Goal: Information Seeking & Learning: Learn about a topic

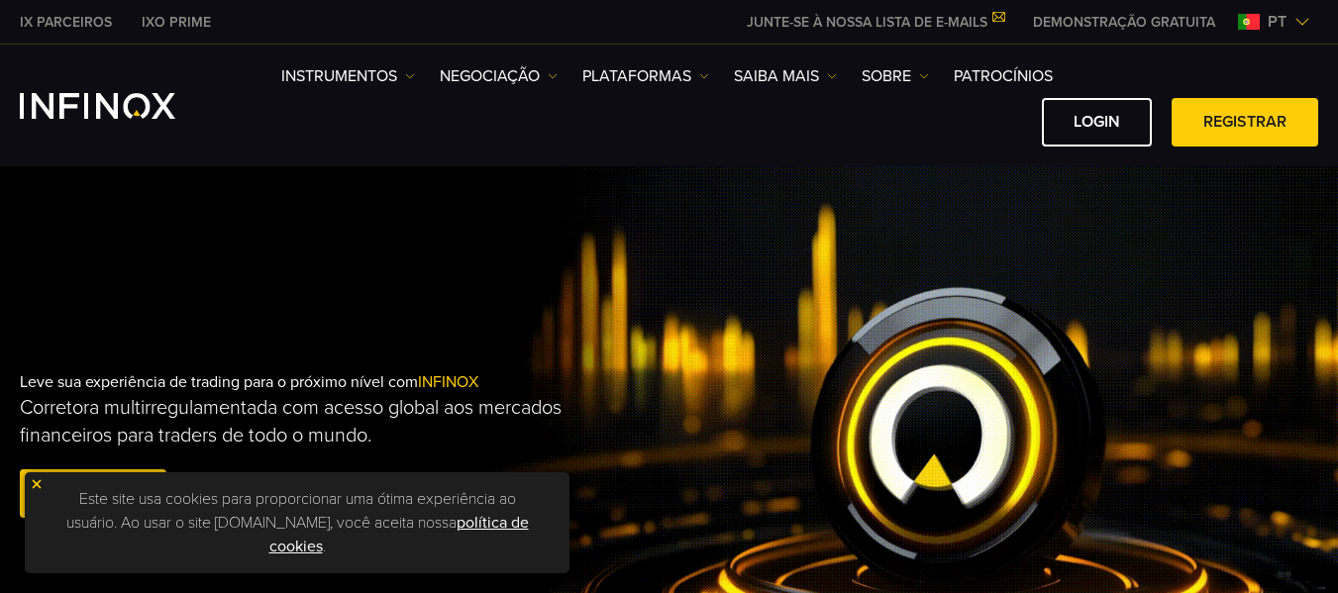
click at [477, 525] on link "política de cookies" at bounding box center [399, 535] width 260 height 44
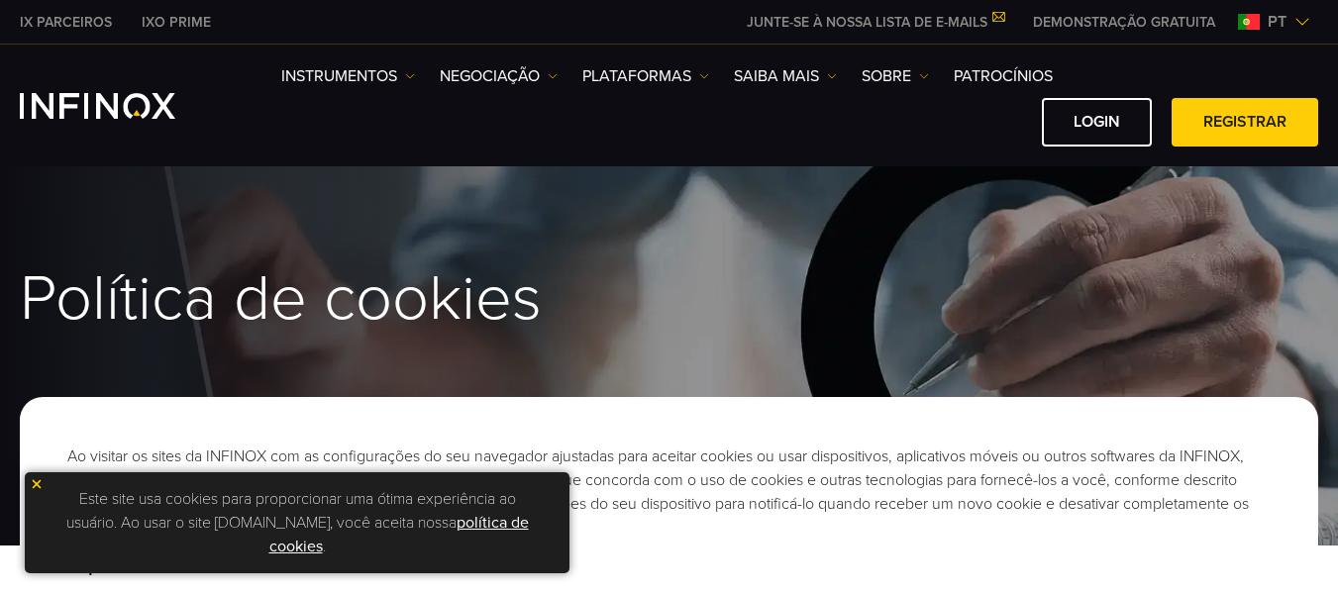
click at [40, 485] on img at bounding box center [37, 485] width 14 height 14
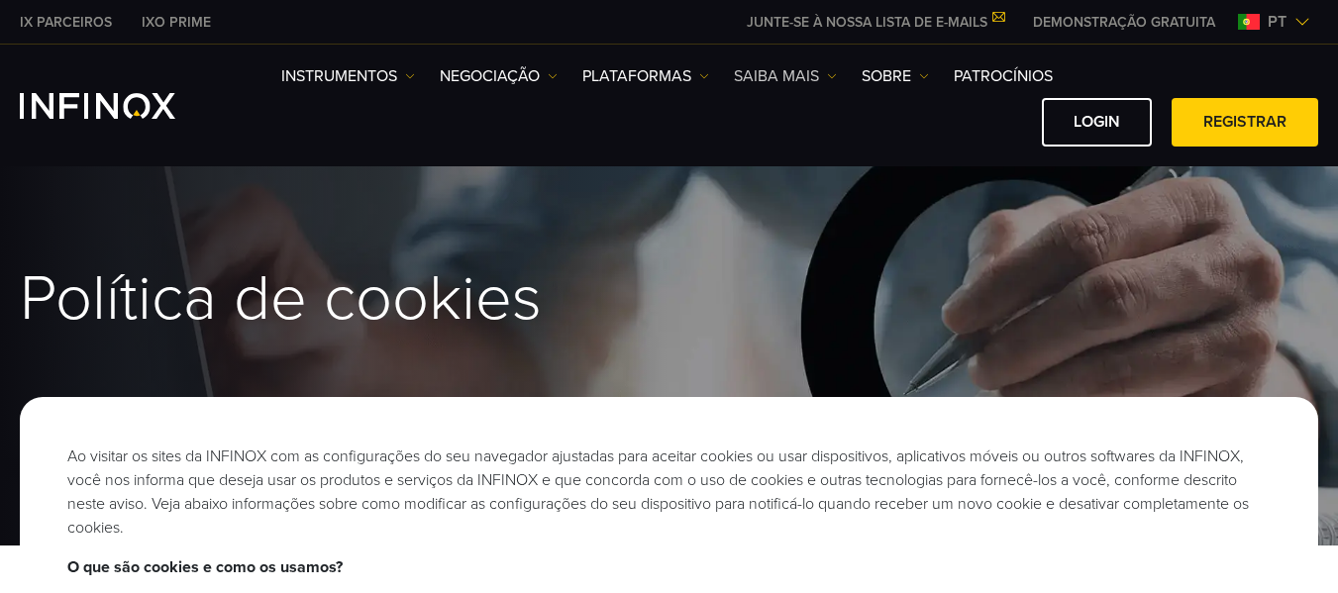
click at [759, 75] on link "Saiba mais" at bounding box center [785, 76] width 103 height 24
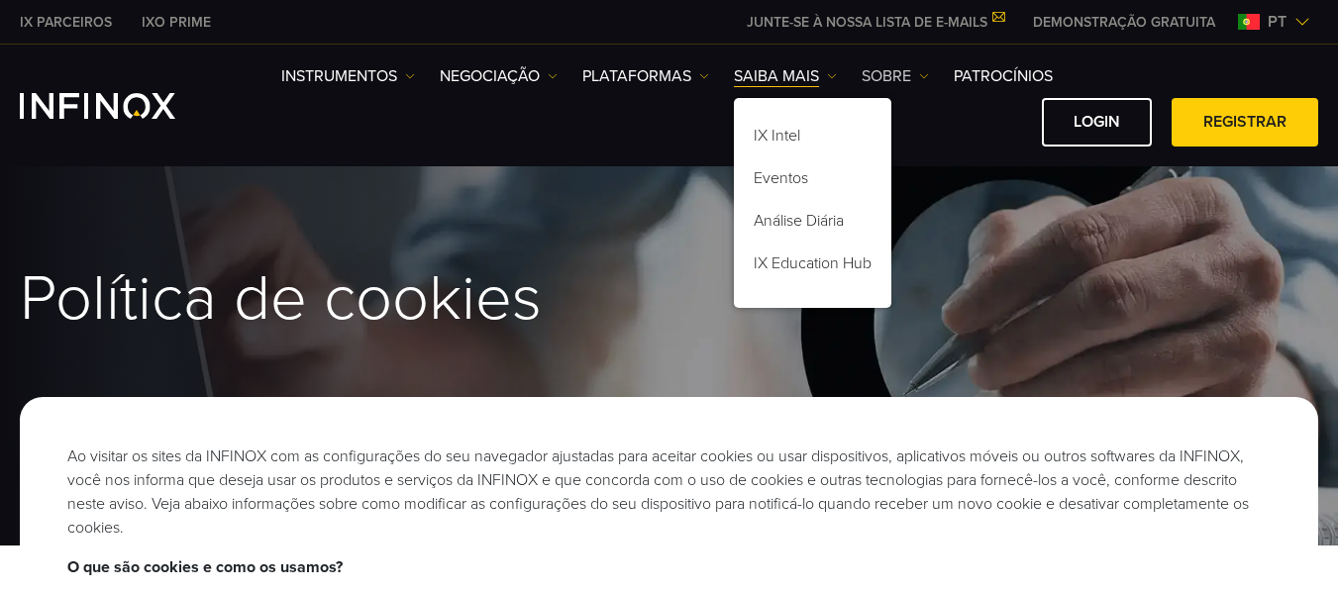
click at [902, 77] on link "SOBRE" at bounding box center [895, 76] width 67 height 24
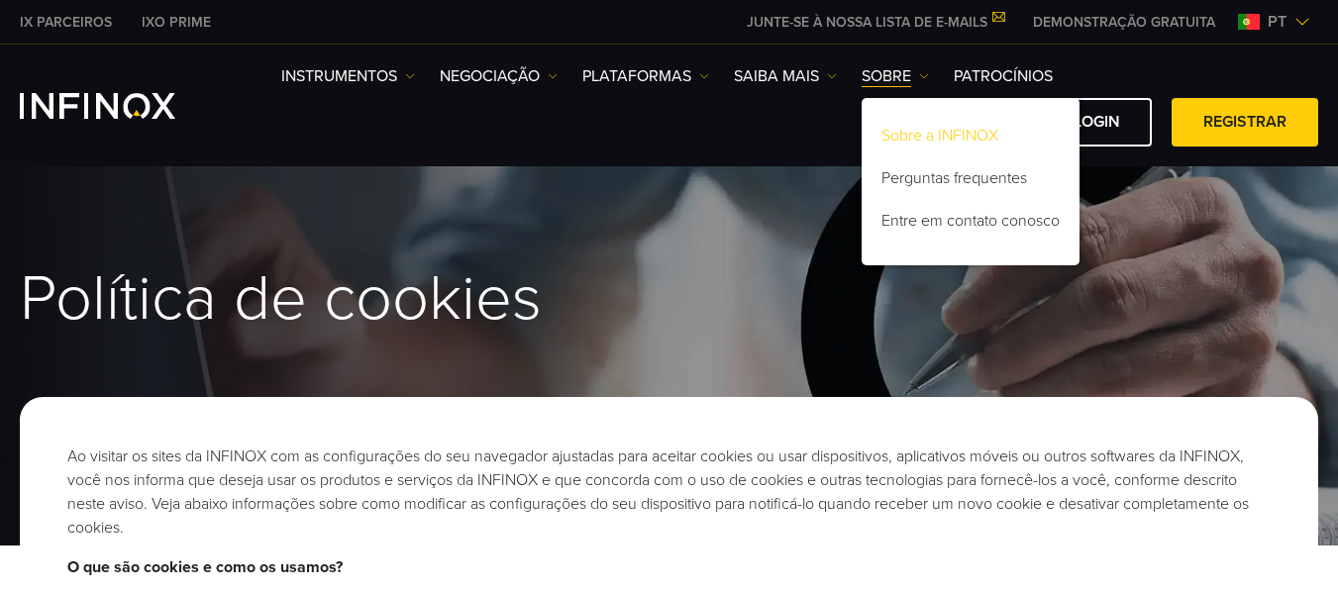
click at [911, 138] on link "Sobre a INFINOX" at bounding box center [971, 139] width 218 height 43
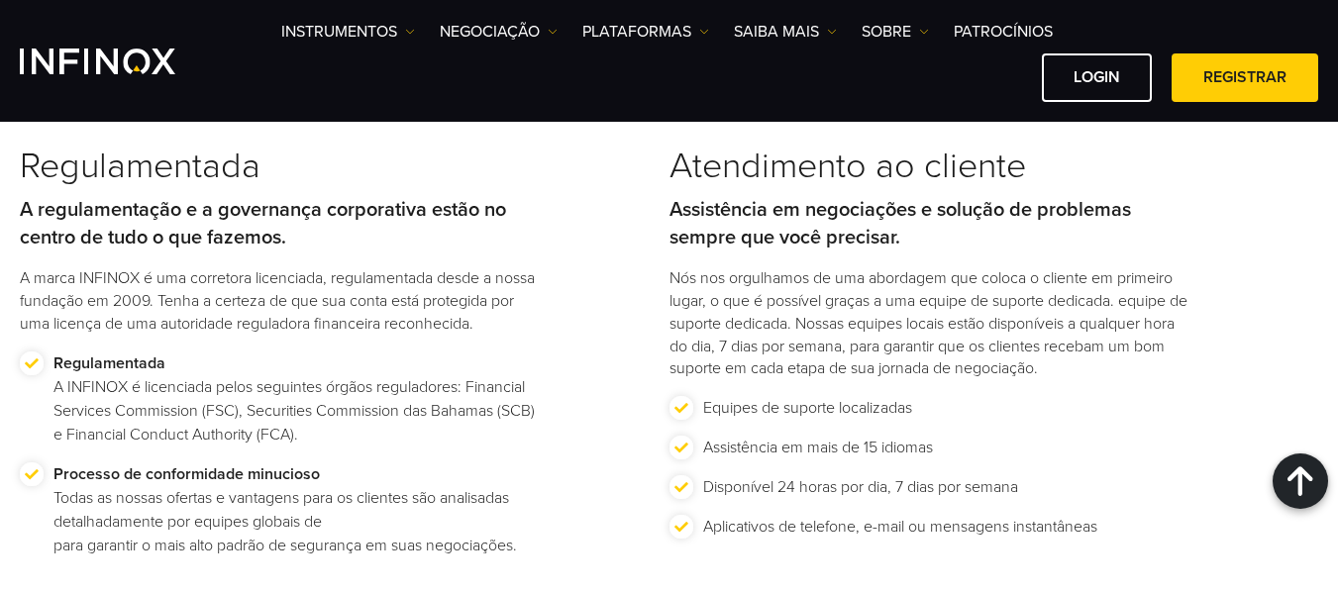
scroll to position [2362, 0]
